Goal: Task Accomplishment & Management: Complete application form

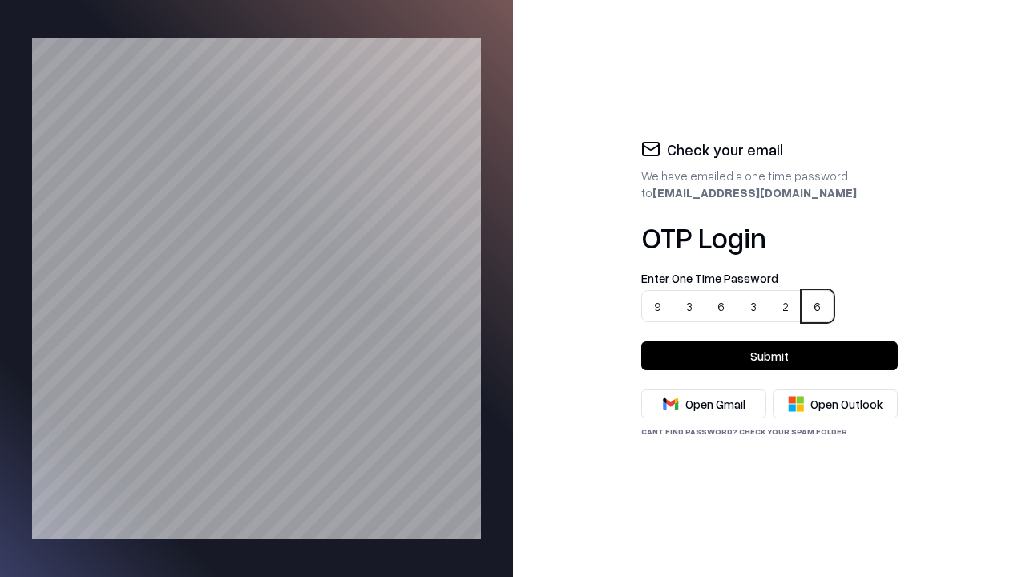
type input "******"
click at [769, 356] on button "Submit" at bounding box center [769, 355] width 256 height 29
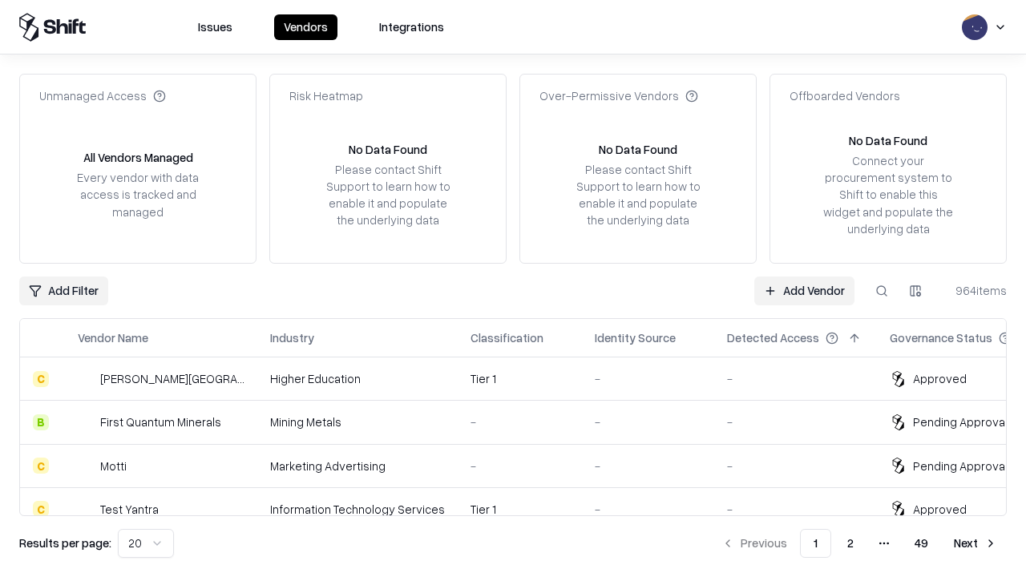
click at [805, 290] on link "Add Vendor" at bounding box center [804, 290] width 100 height 29
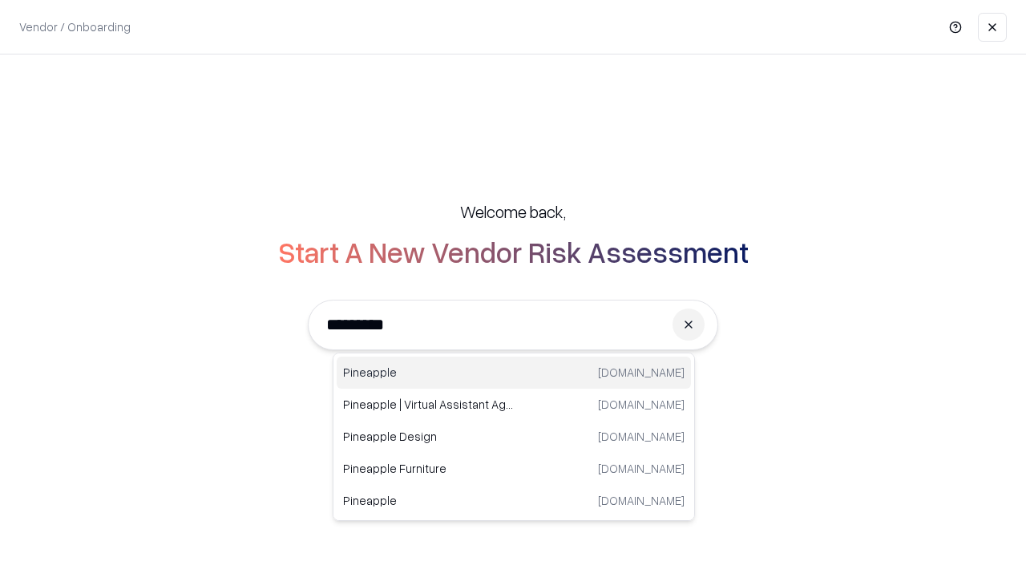
click at [514, 373] on div "Pineapple [DOMAIN_NAME]" at bounding box center [514, 373] width 354 height 32
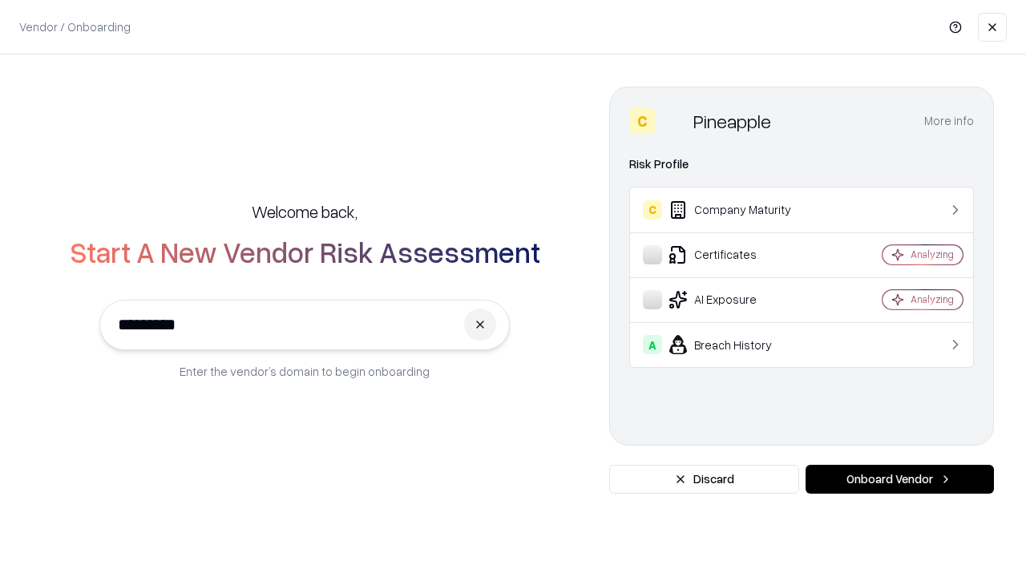
type input "*********"
click at [899, 479] on button "Onboard Vendor" at bounding box center [899, 479] width 188 height 29
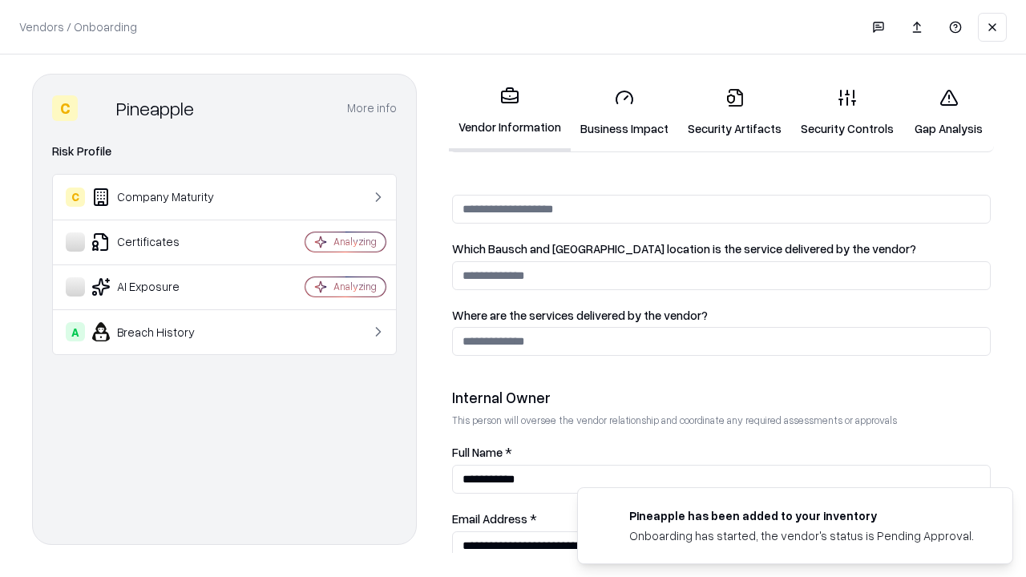
scroll to position [830, 0]
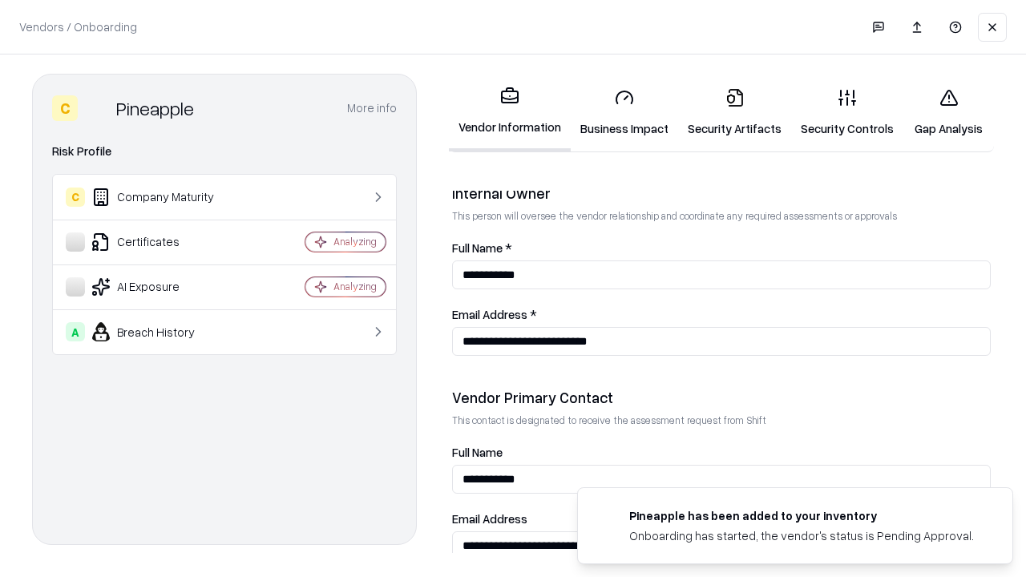
click at [725, 112] on link "Security Artifacts" at bounding box center [734, 112] width 113 height 75
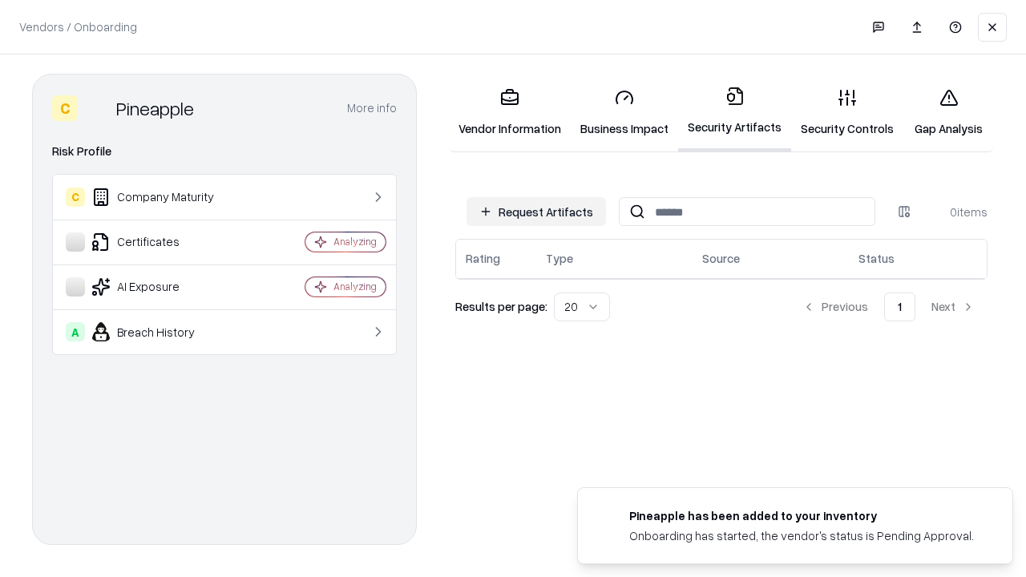
click at [539, 212] on button "Request Artifacts" at bounding box center [535, 211] width 139 height 29
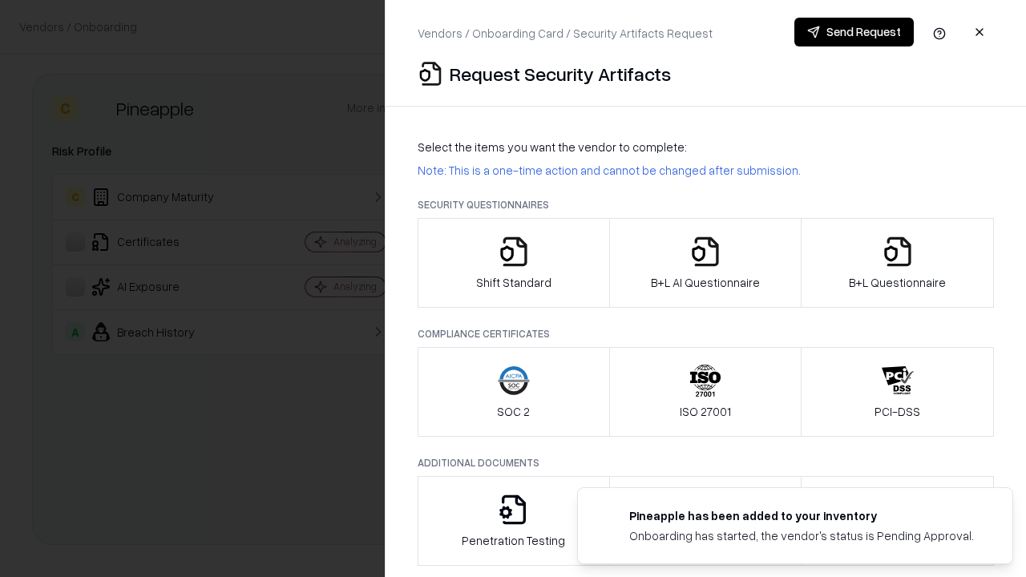
click at [897, 263] on icon "button" at bounding box center [898, 252] width 32 height 32
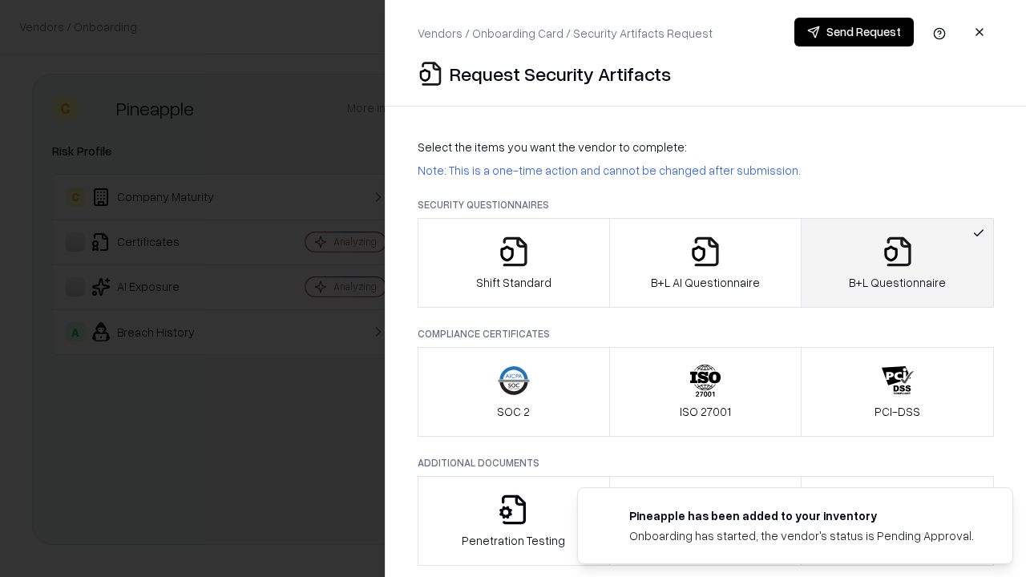
click at [704, 263] on icon "button" at bounding box center [705, 252] width 32 height 32
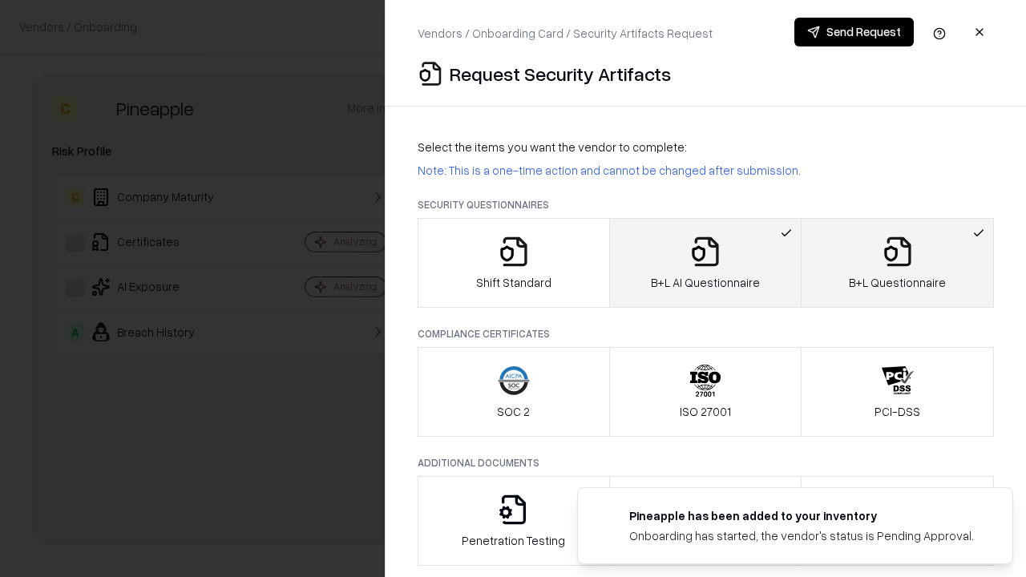
click at [854, 32] on button "Send Request" at bounding box center [853, 32] width 119 height 29
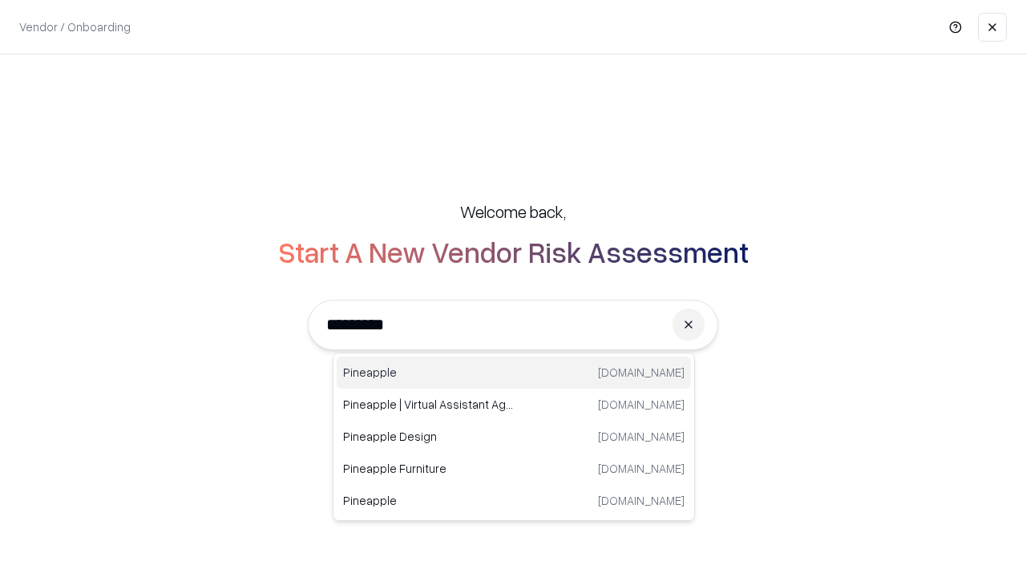
click at [514, 373] on div "Pineapple [DOMAIN_NAME]" at bounding box center [514, 373] width 354 height 32
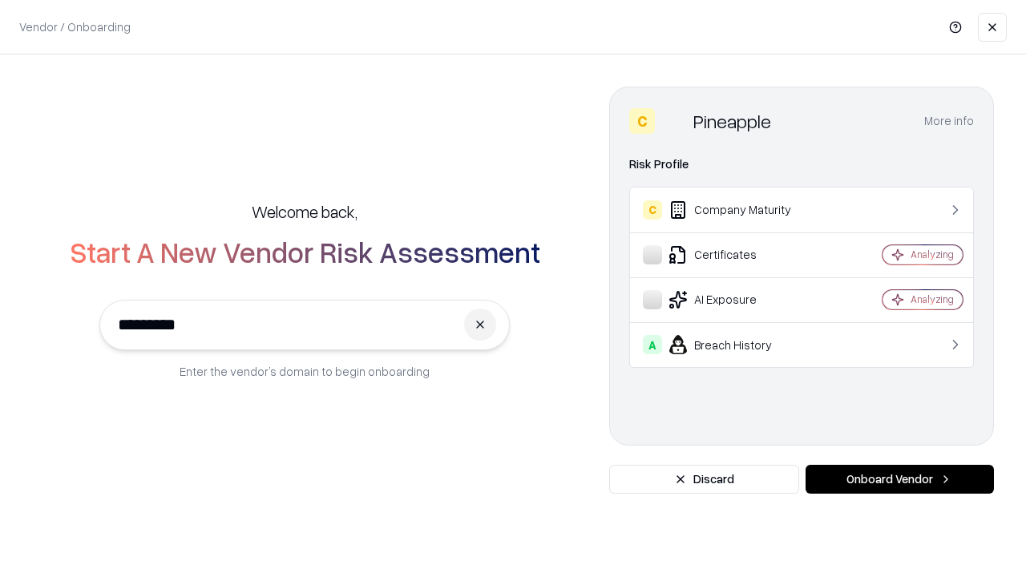
type input "*********"
click at [899, 479] on button "Onboard Vendor" at bounding box center [899, 479] width 188 height 29
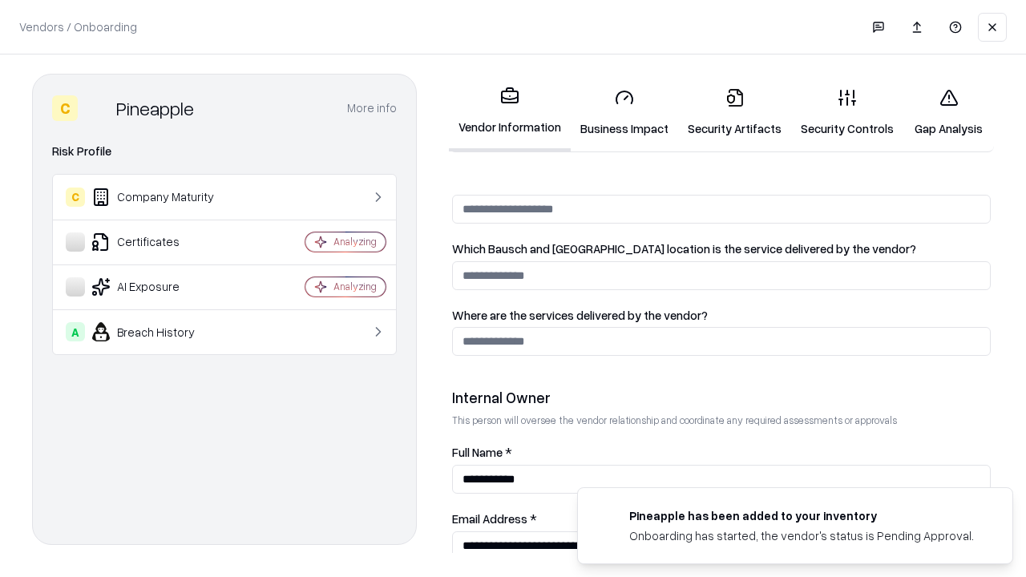
scroll to position [830, 0]
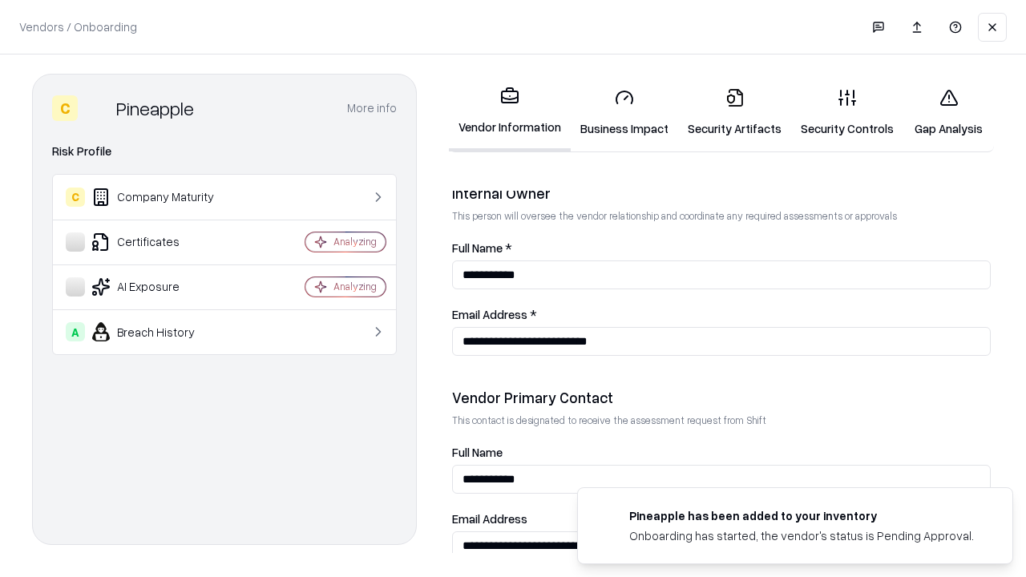
click at [941, 112] on link "Gap Analysis" at bounding box center [948, 112] width 91 height 75
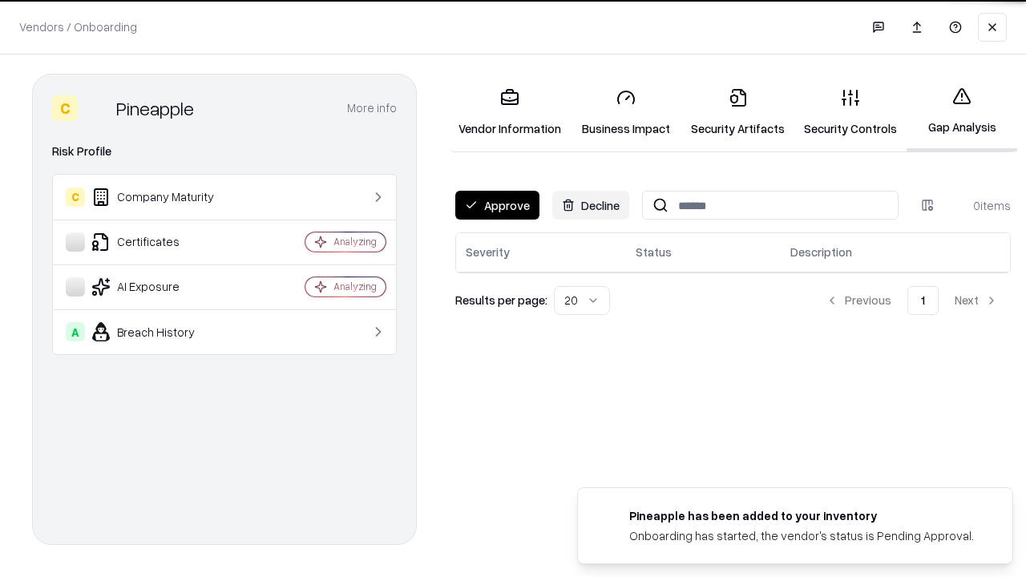
click at [496, 204] on button "Approve" at bounding box center [497, 205] width 84 height 29
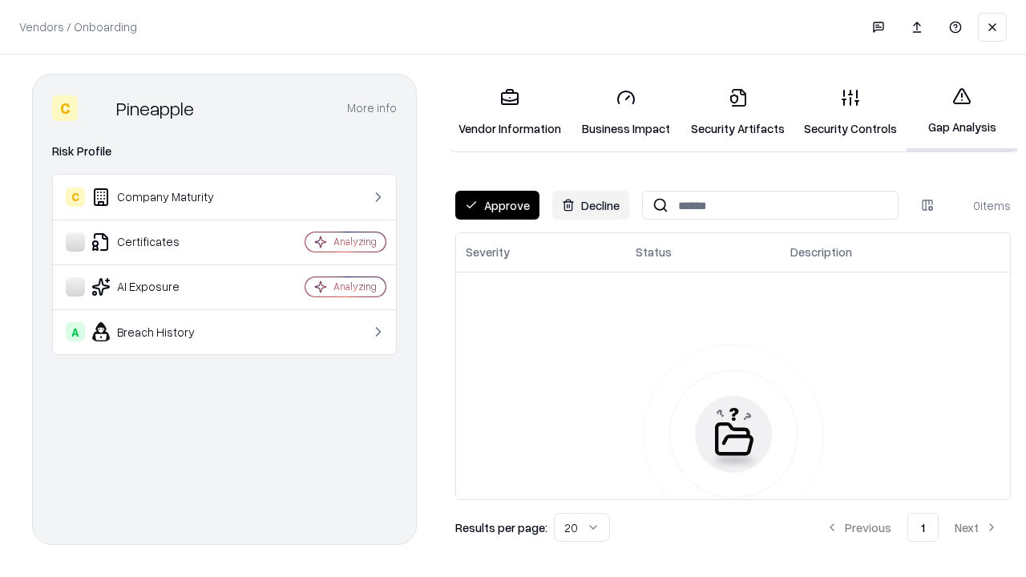
click at [496, 205] on button "Approve" at bounding box center [497, 205] width 84 height 29
